Goal: Task Accomplishment & Management: Complete application form

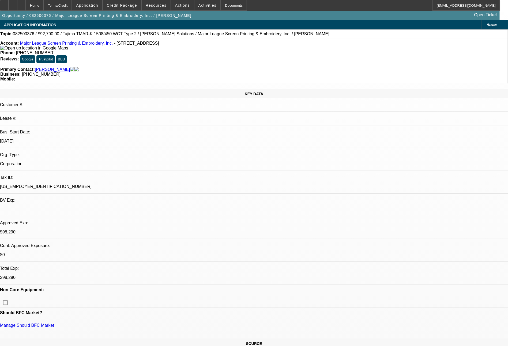
select select "0"
select select "2"
select select "0.1"
select select "4"
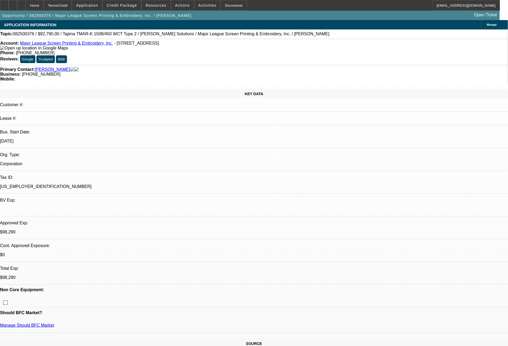
select select "0"
select select "2"
select select "0.1"
select select "4"
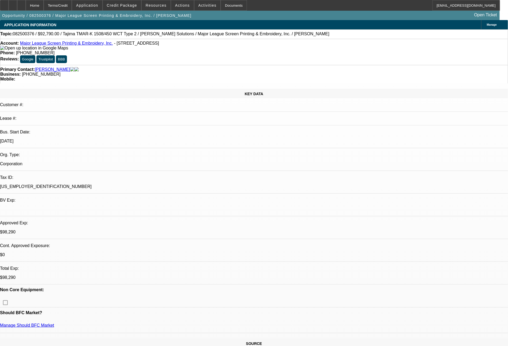
select select "0"
select select "2"
select select "0.1"
select select "4"
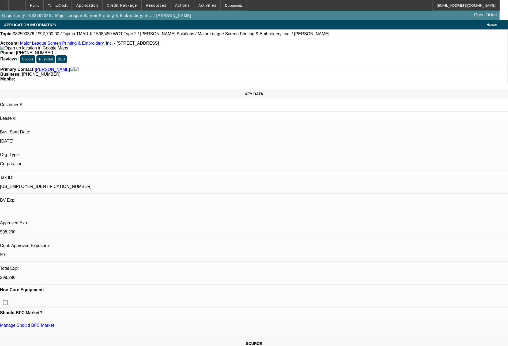
select select "0"
select select "2"
select select "0.1"
select select "4"
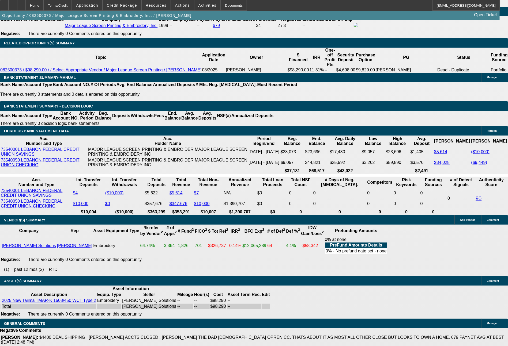
scroll to position [896, 0]
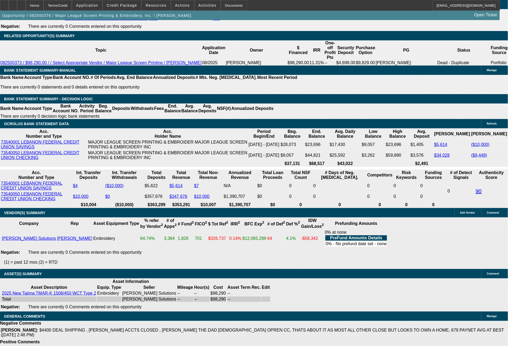
click at [508, 341] on div "APPLICATION INFORMATION Manage Topic: 082500376 / $92,790.00 / Tajima TMAR-K 15…" at bounding box center [254, 166] width 508 height 2084
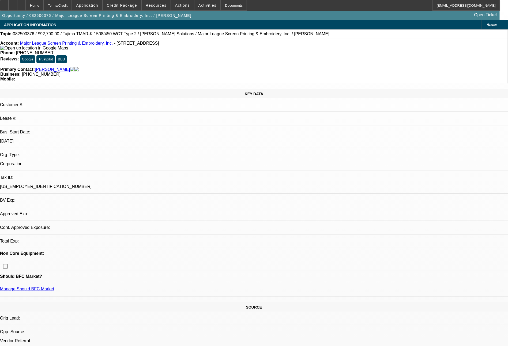
select select "0"
select select "2"
select select "0.1"
select select "0"
select select "2"
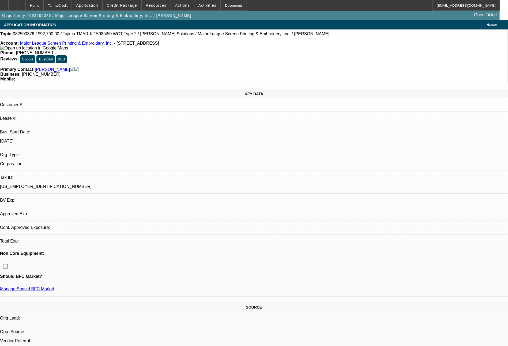
select select "0.1"
select select "0"
select select "2"
select select "0.1"
select select "0"
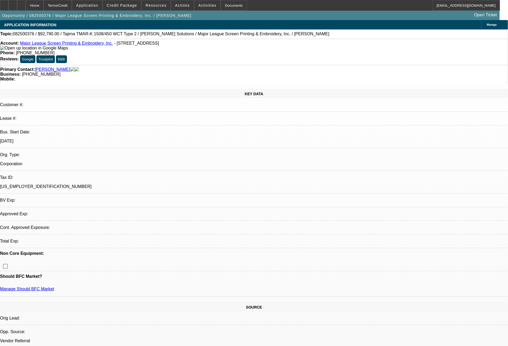
select select "2"
select select "0.1"
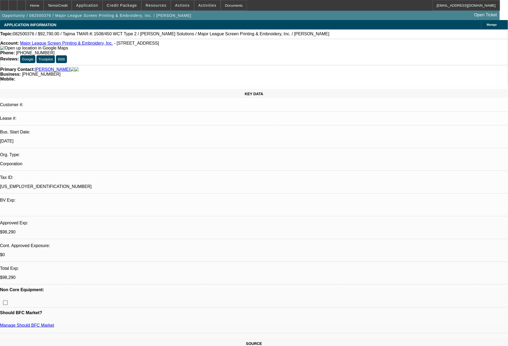
select select "1"
select select "2"
select select "4"
select select "1"
select select "2"
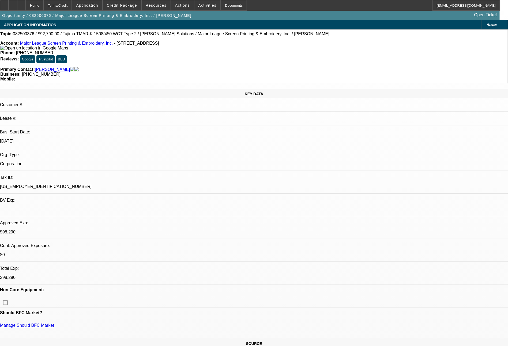
select select "4"
select select "1"
select select "2"
select select "4"
select select "1"
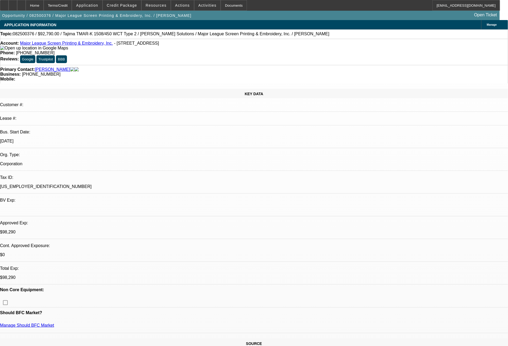
select select "2"
select select "4"
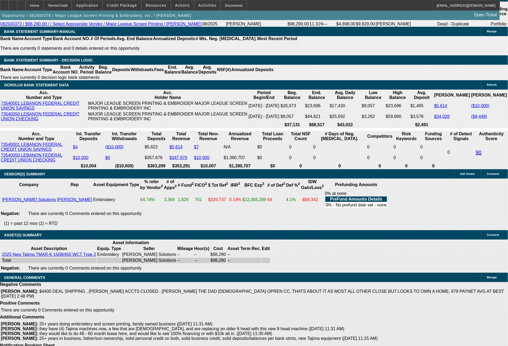
scroll to position [942, 0]
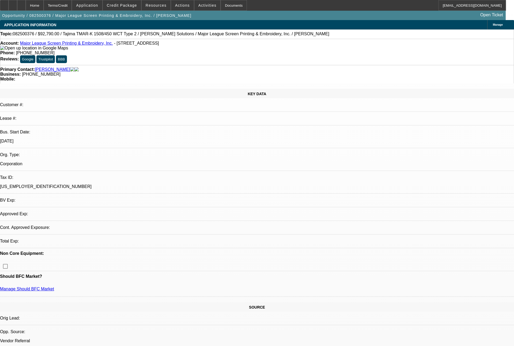
select select "0"
select select "2"
select select "0.1"
select select "4"
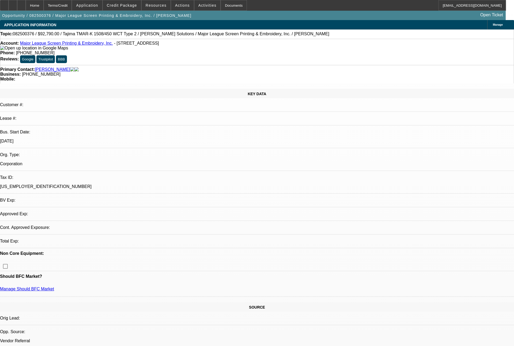
select select "0"
select select "2"
select select "0.1"
select select "4"
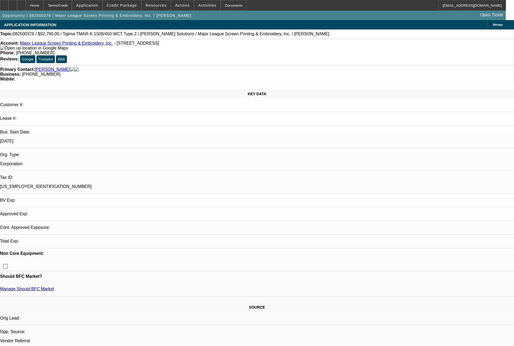
select select "0"
select select "2"
select select "0.1"
select select "4"
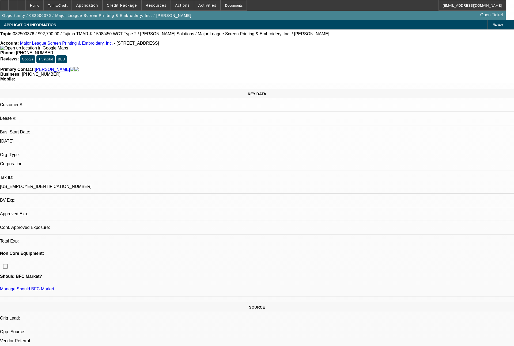
select select "0"
select select "2"
select select "0.1"
select select "4"
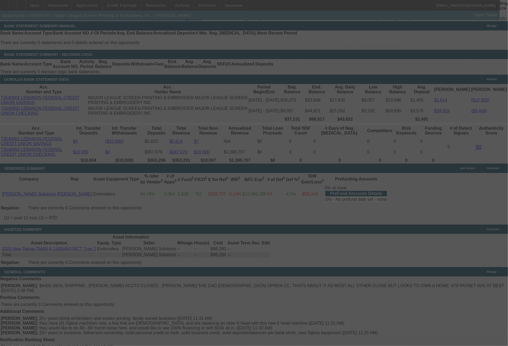
scroll to position [909, 0]
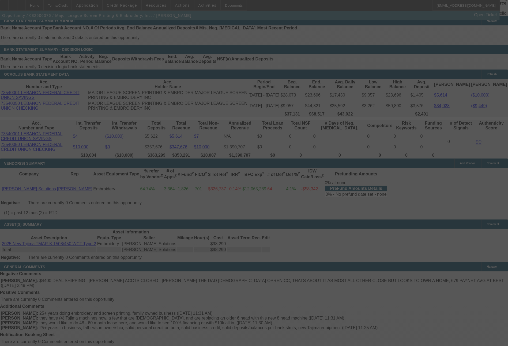
select select "0"
select select "2"
select select "0.1"
select select "4"
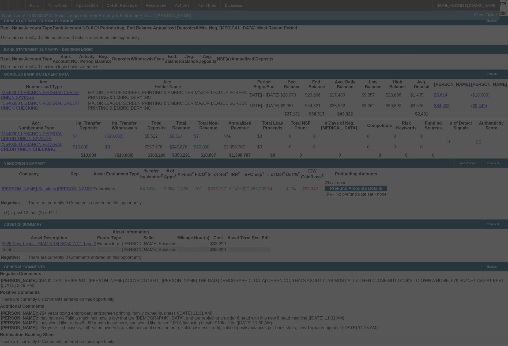
select select "0"
select select "2"
select select "0.1"
select select "4"
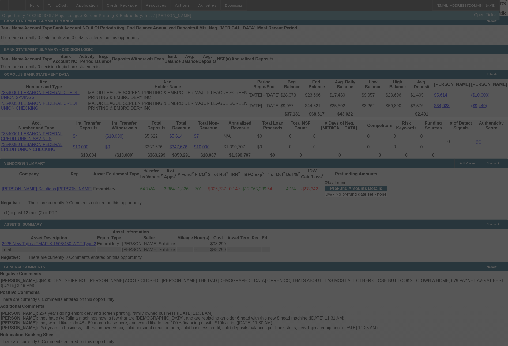
select select "0"
select select "2"
select select "0.1"
select select "4"
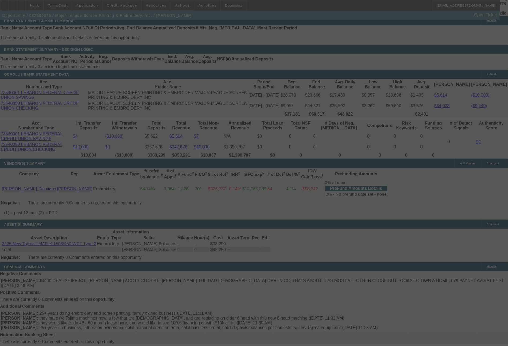
select select "0"
select select "2"
select select "0.1"
select select "4"
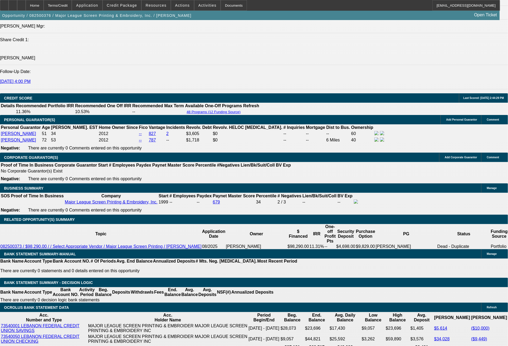
scroll to position [701, 0]
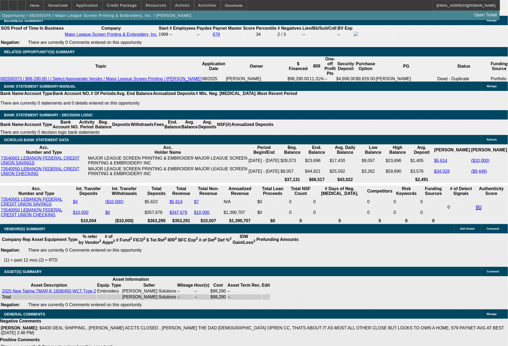
select select "0"
select select "2"
select select "0.1"
select select "4"
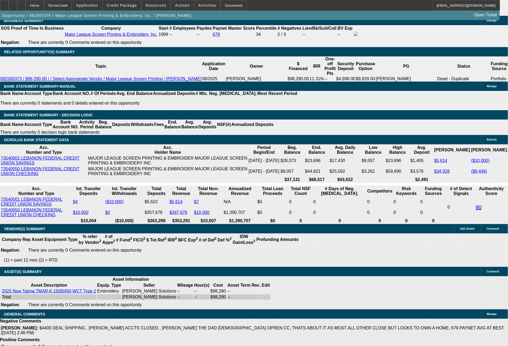
select select "0"
select select "2"
select select "0.1"
select select "4"
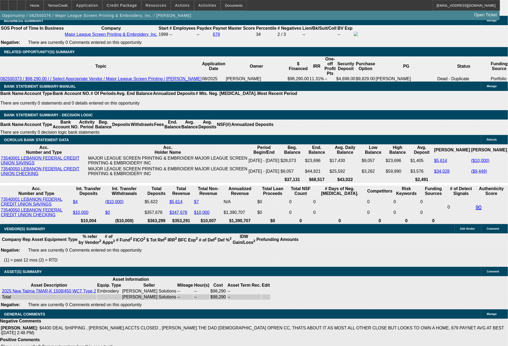
select select "0"
select select "2"
select select "0.1"
select select "4"
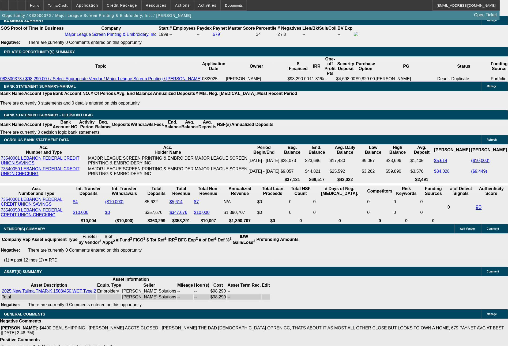
select select "0"
select select "2"
select select "0.1"
select select "4"
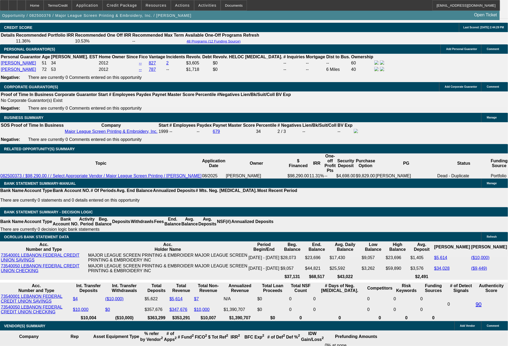
scroll to position [775, 0]
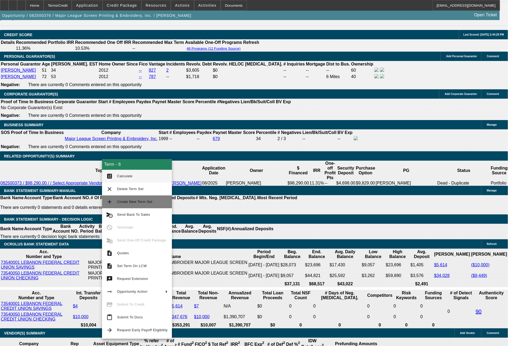
click at [130, 203] on span "Create New Term Set" at bounding box center [134, 202] width 35 height 4
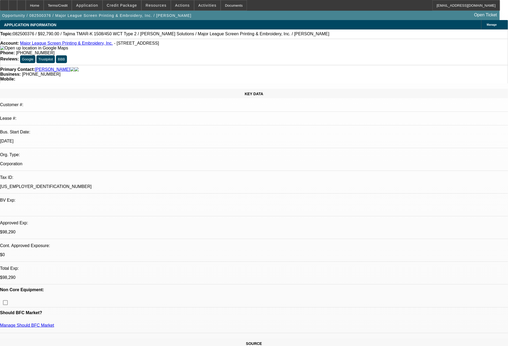
select select "0"
select select "2"
select select "0.1"
select select "0"
select select "2"
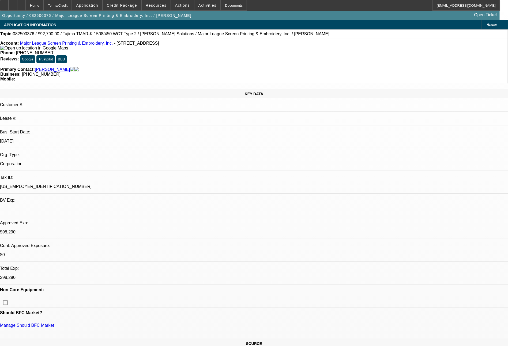
select select "0.1"
select select "0"
select select "2"
select select "0.1"
select select "0"
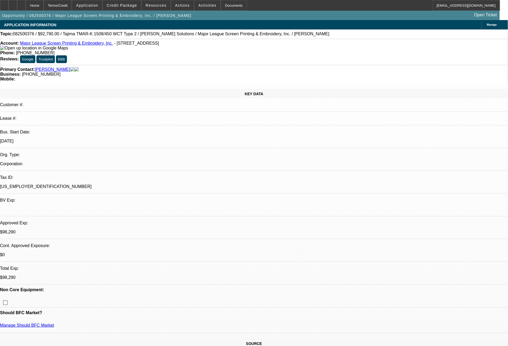
select select "2"
select select "0.1"
select select "2"
select select "4"
select select "2"
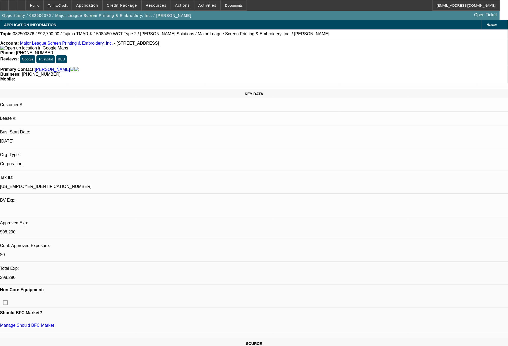
select select "4"
select select "2"
select select "4"
select select "2"
select select "4"
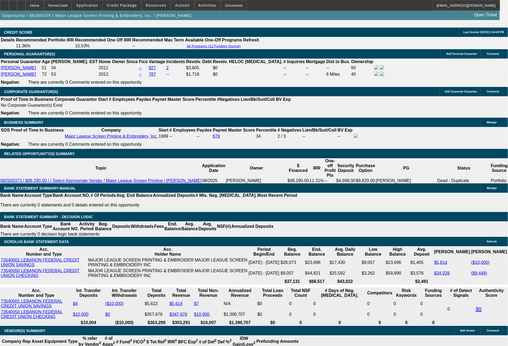
scroll to position [778, 0]
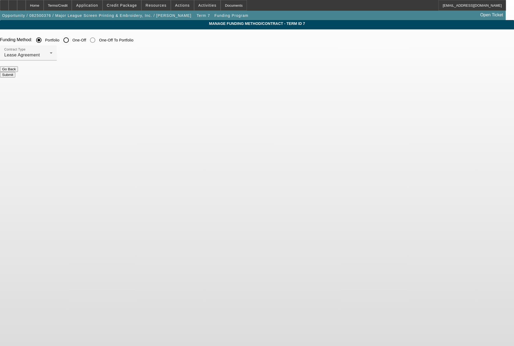
click at [71, 40] on input "One-Off" at bounding box center [66, 40] width 11 height 11
radio input "true"
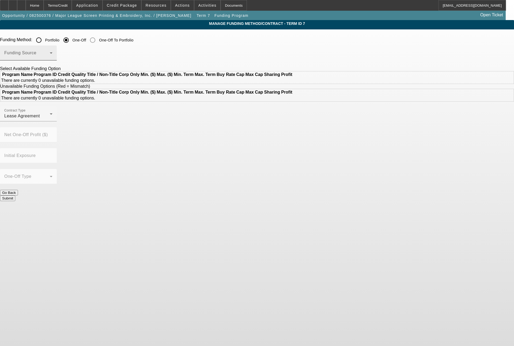
click at [52, 48] on div "Funding Source" at bounding box center [28, 53] width 48 height 15
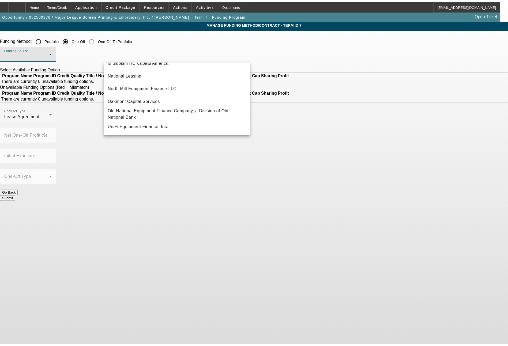
scroll to position [88, 0]
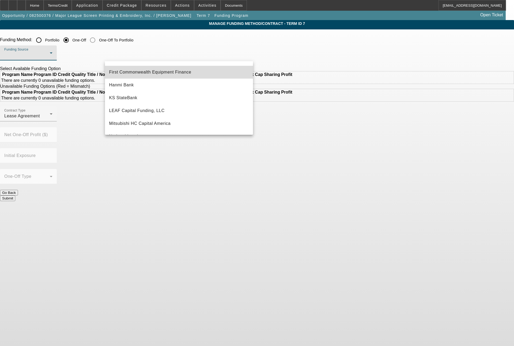
click at [198, 75] on mat-option "First Commonwealth Equipment Finance" at bounding box center [179, 72] width 148 height 13
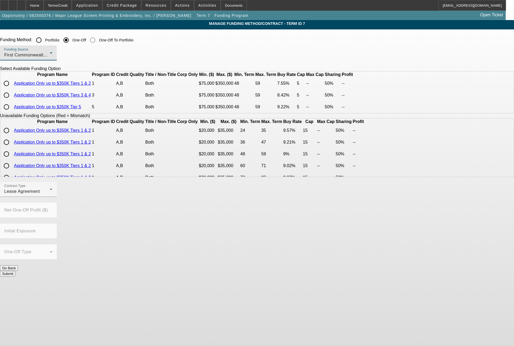
click at [12, 89] on input "radio" at bounding box center [6, 83] width 11 height 11
radio input "true"
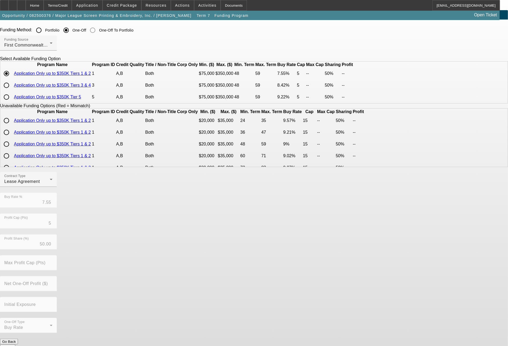
scroll to position [18, 0]
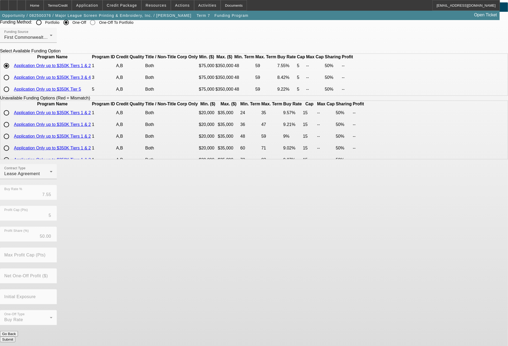
click at [15, 337] on button "Submit" at bounding box center [7, 340] width 15 height 6
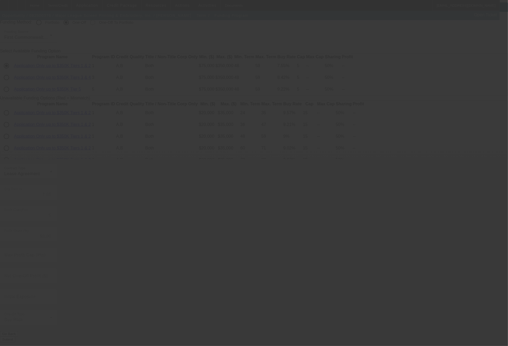
radio input "true"
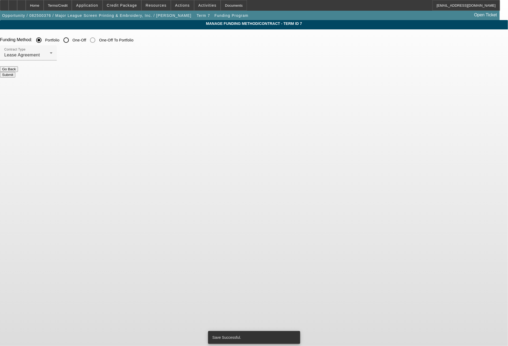
scroll to position [0, 0]
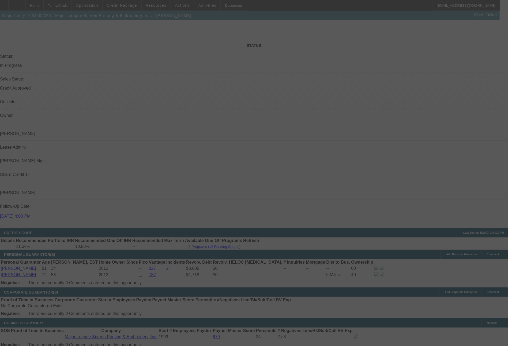
scroll to position [575, 0]
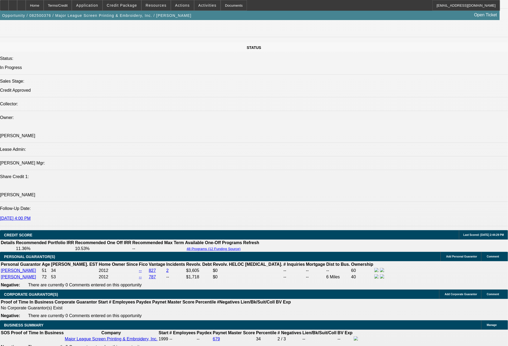
select select "0"
select select "2"
select select "0.1"
select select "4"
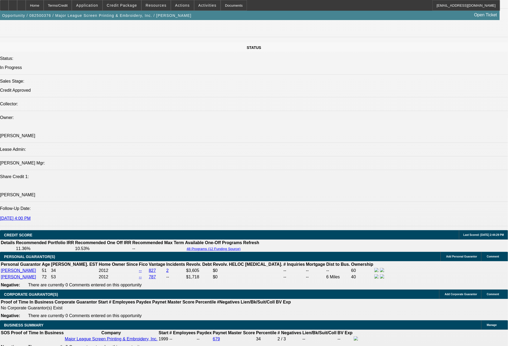
select select "0"
select select "2"
select select "0.1"
select select "4"
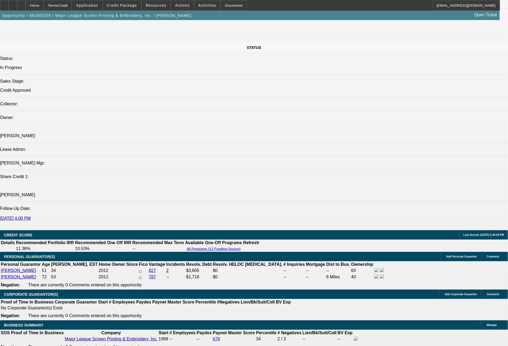
select select "0"
select select "2"
select select "0.1"
select select "4"
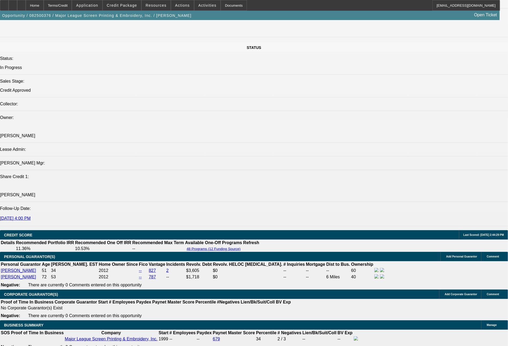
select select "0"
select select "2"
select select "0.1"
select select "4"
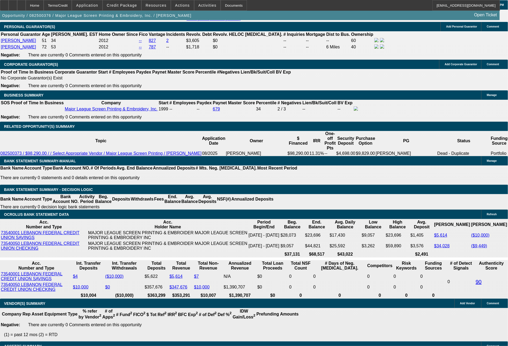
scroll to position [823, 0]
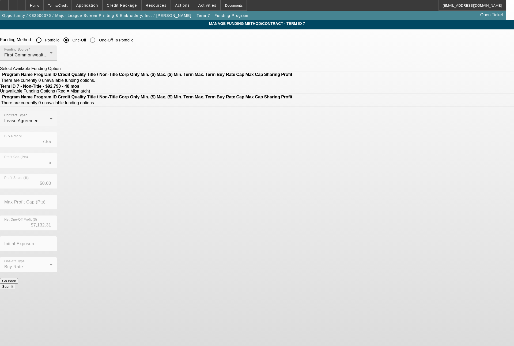
click at [52, 51] on div "Funding Source First Commonwealth Equipment Finance" at bounding box center [28, 53] width 48 height 15
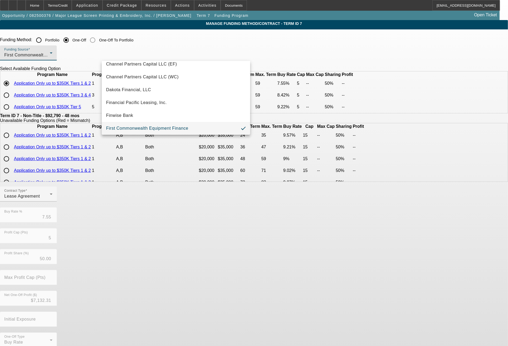
scroll to position [152, 0]
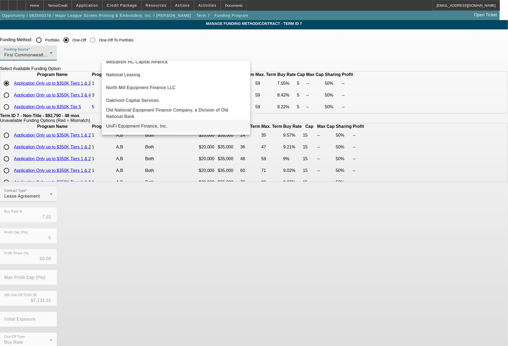
click at [171, 128] on mat-option "UniFi Equipment Finance, Inc." at bounding box center [176, 126] width 148 height 13
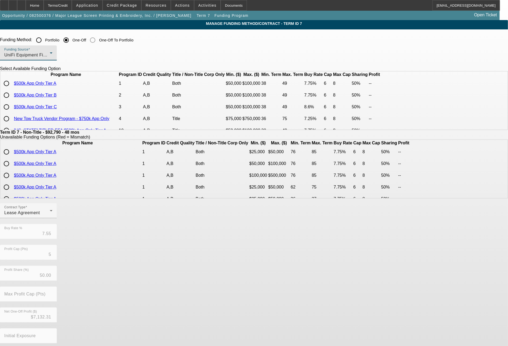
click at [12, 101] on input "radio" at bounding box center [6, 95] width 11 height 11
radio input "true"
type input "7.75"
type input "6"
type input "8"
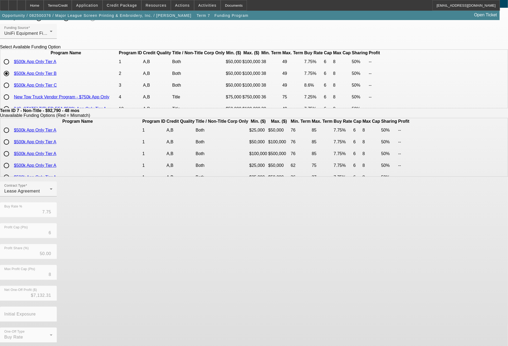
scroll to position [26, 0]
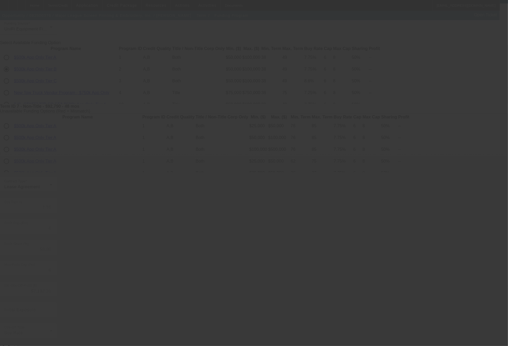
type input "7.55"
type input "5"
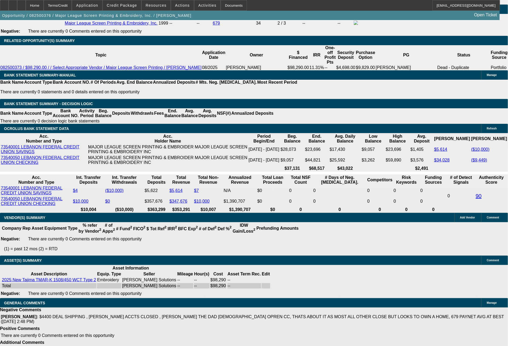
scroll to position [902, 0]
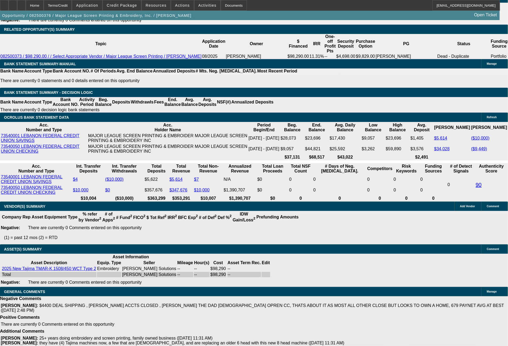
select select "0"
select select "2"
select select "0.1"
select select "4"
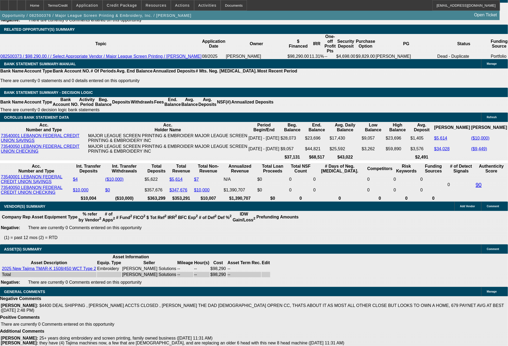
select select "0"
select select "2"
select select "0.1"
select select "4"
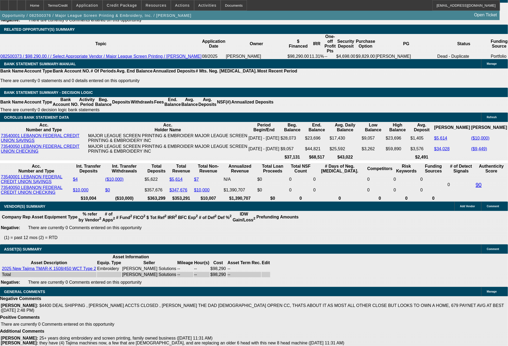
select select "0"
select select "2"
select select "0.1"
select select "4"
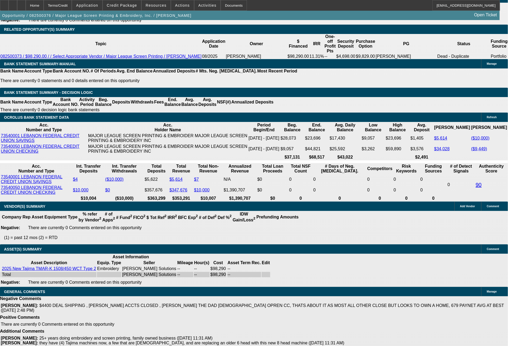
select select "0"
select select "2"
select select "0.1"
select select "4"
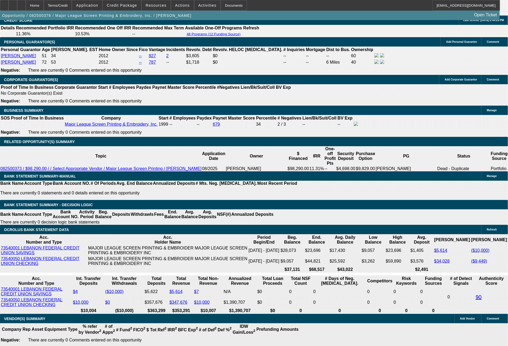
scroll to position [807, 0]
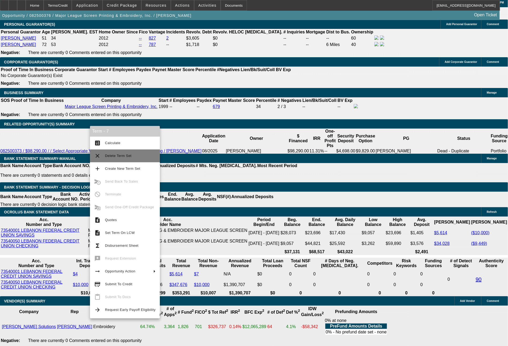
click at [123, 159] on span "Delete Term Set" at bounding box center [130, 156] width 51 height 6
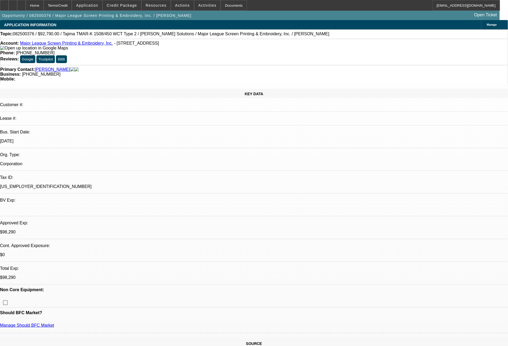
select select "0"
select select "2"
select select "0.1"
select select "4"
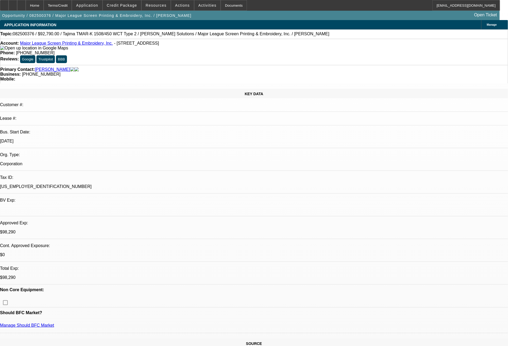
select select "0"
select select "2"
select select "0.1"
select select "4"
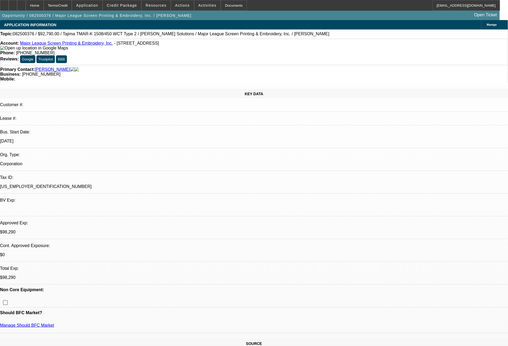
select select "0"
select select "2"
select select "0.1"
select select "4"
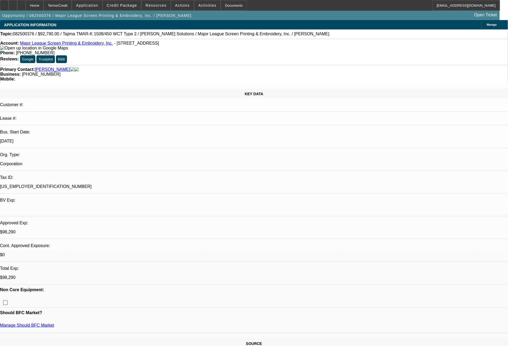
select select "0"
select select "2"
select select "0.1"
select select "4"
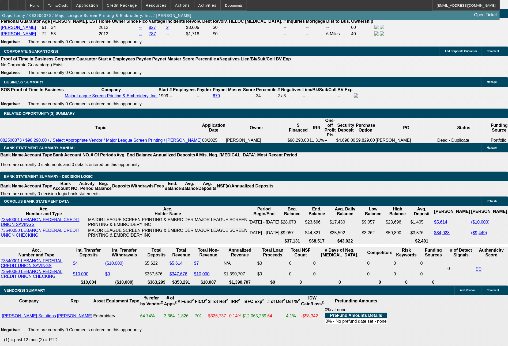
scroll to position [896, 0]
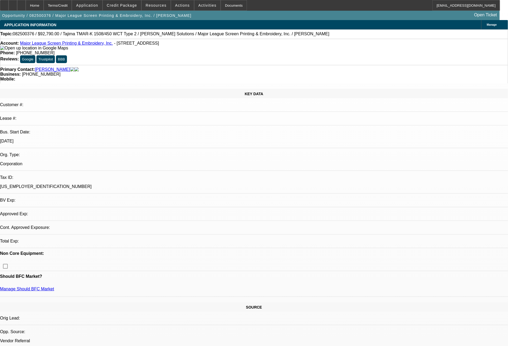
select select "0"
select select "2"
select select "0.1"
select select "4"
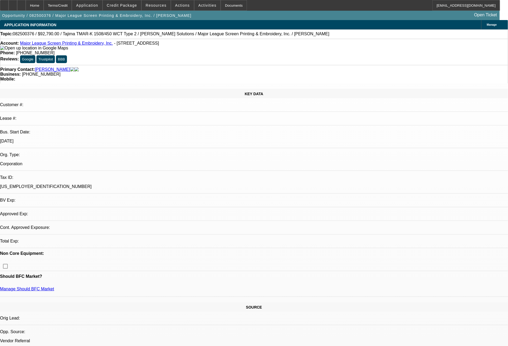
select select "0"
select select "2"
select select "0.1"
select select "4"
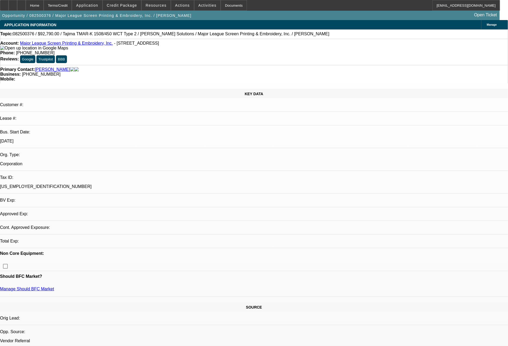
select select "0"
select select "2"
select select "0.1"
select select "4"
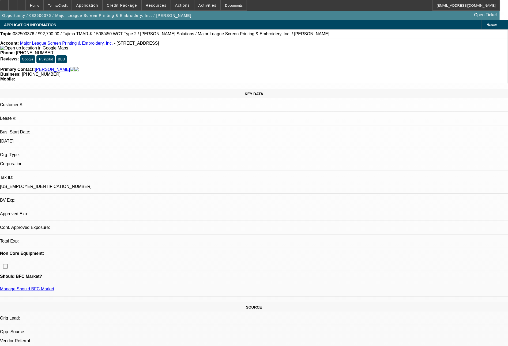
select select "0"
select select "2"
select select "0.1"
select select "4"
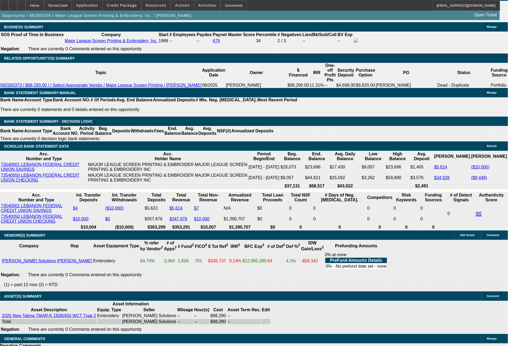
scroll to position [875, 0]
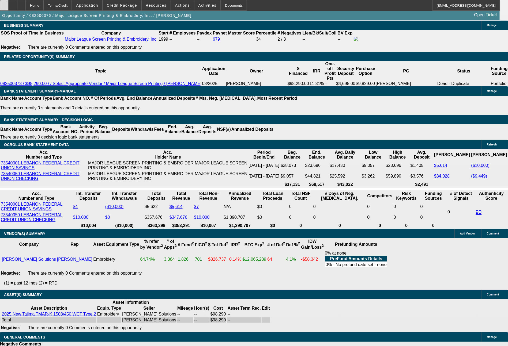
click at [9, 3] on div at bounding box center [4, 5] width 9 height 11
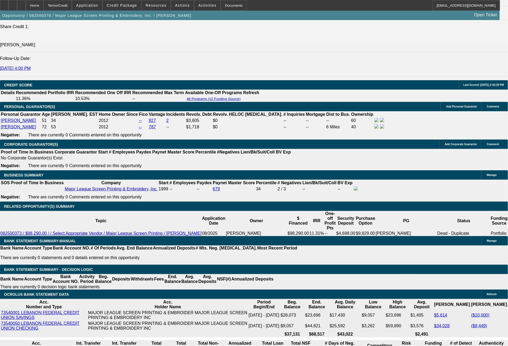
scroll to position [751, 0]
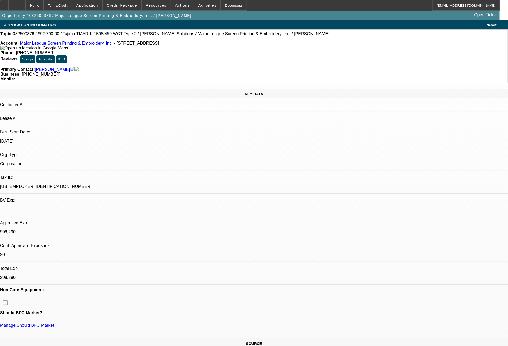
select select "0"
select select "2"
select select "0.1"
select select "4"
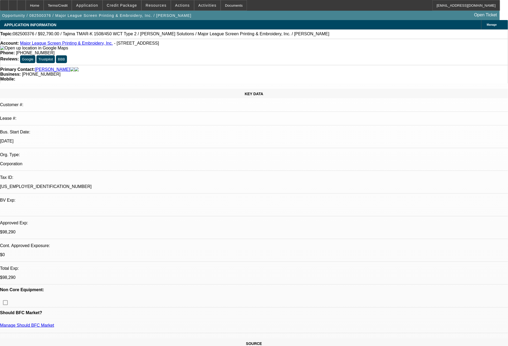
select select "0"
select select "2"
select select "0.1"
select select "4"
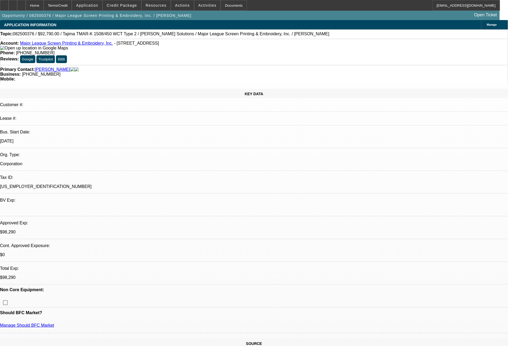
select select "0"
select select "2"
select select "0.1"
select select "4"
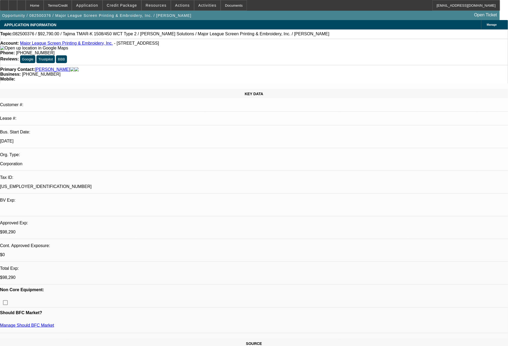
select select "0"
select select "2"
select select "0.1"
select select "4"
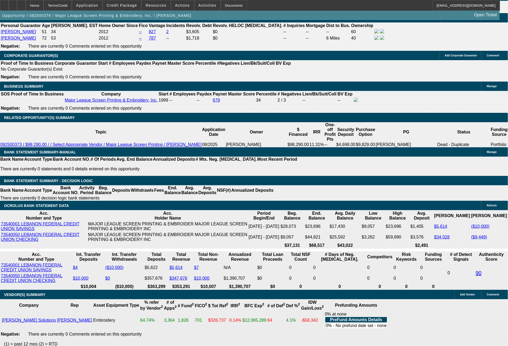
scroll to position [813, 0]
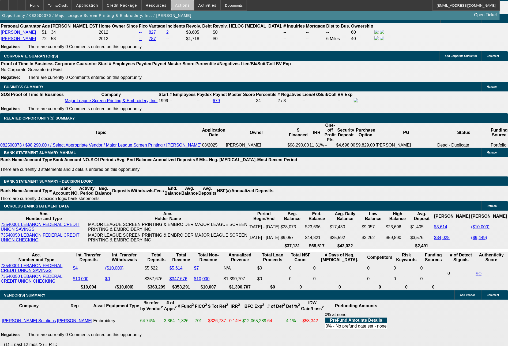
click at [184, 2] on span at bounding box center [182, 5] width 23 height 13
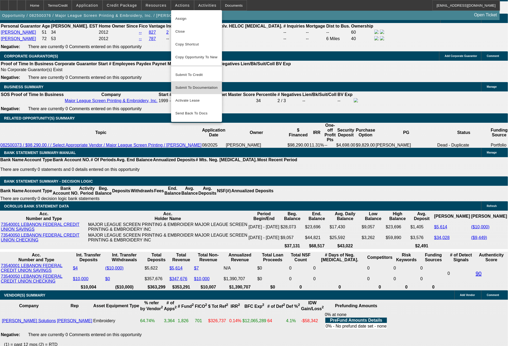
click at [198, 85] on span "Submit To Documentation" at bounding box center [196, 88] width 42 height 6
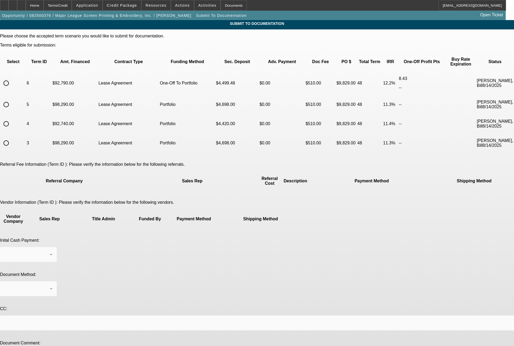
click at [12, 78] on input "radio" at bounding box center [6, 83] width 11 height 11
radio input "true"
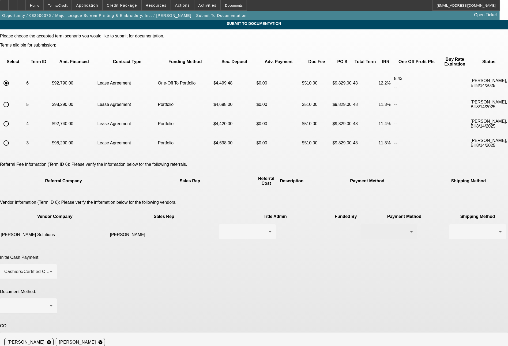
click at [365, 225] on div at bounding box center [389, 232] width 48 height 15
click at [290, 237] on span "ACH" at bounding box center [289, 238] width 9 height 6
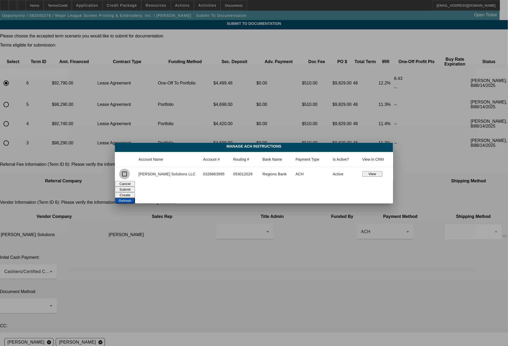
click at [130, 175] on input "checkbox" at bounding box center [124, 174] width 11 height 11
checkbox input "true"
click at [135, 187] on button "Submit" at bounding box center [125, 190] width 20 height 6
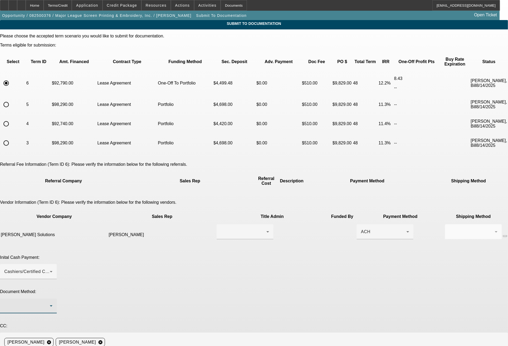
click at [50, 303] on div at bounding box center [27, 306] width 46 height 6
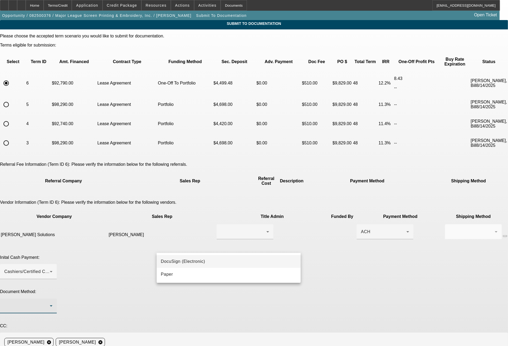
click at [185, 263] on span "DocuSign (Electronic)" at bounding box center [183, 262] width 44 height 6
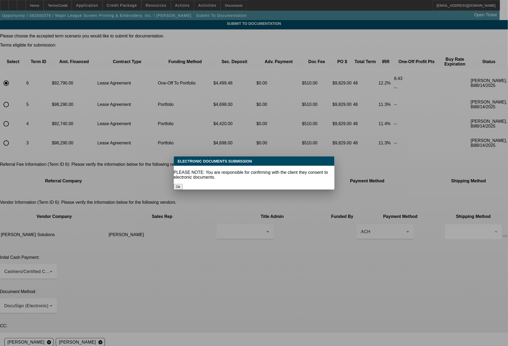
click at [183, 184] on button "Ok" at bounding box center [178, 187] width 9 height 6
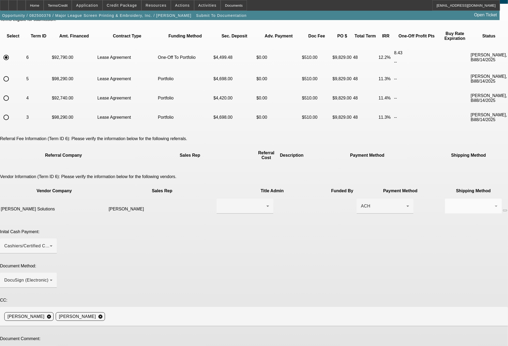
type textarea "ready for docs. you can do the doc call to [PERSON_NAME] on his cell phone at […"
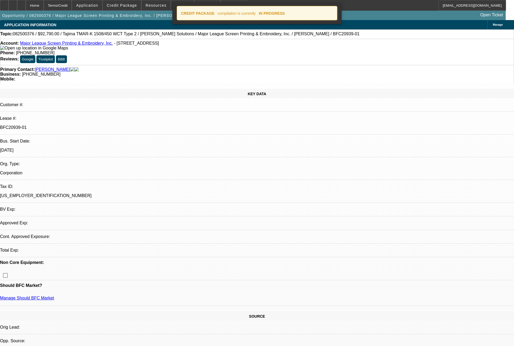
select select "0"
select select "2"
select select "0.1"
select select "4"
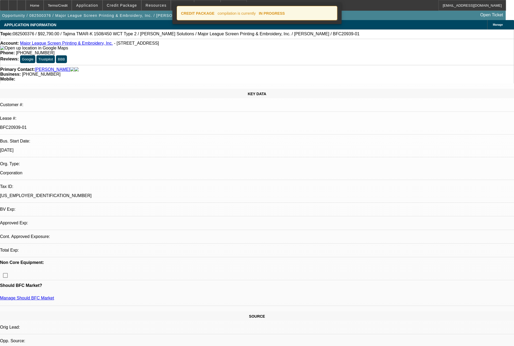
select select "0"
select select "2"
select select "0.1"
select select "4"
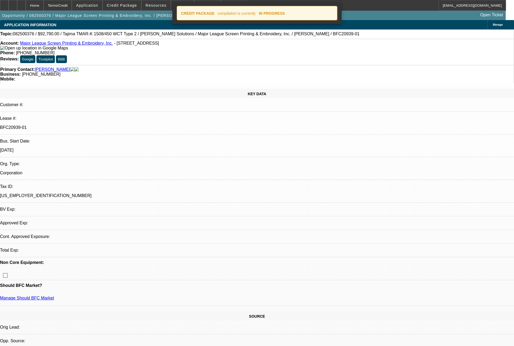
select select "0"
select select "2"
select select "0.1"
select select "4"
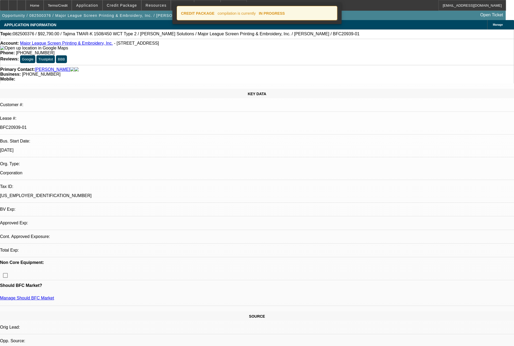
select select "0"
select select "2"
select select "0.1"
select select "4"
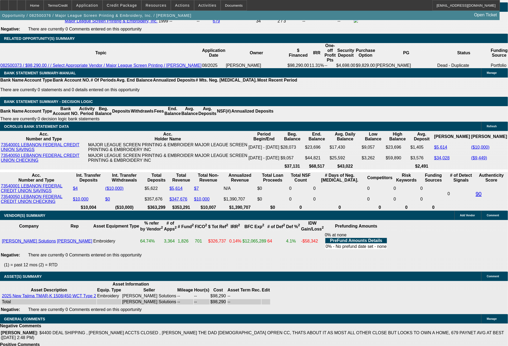
scroll to position [878, 0]
